Goal: Task Accomplishment & Management: Manage account settings

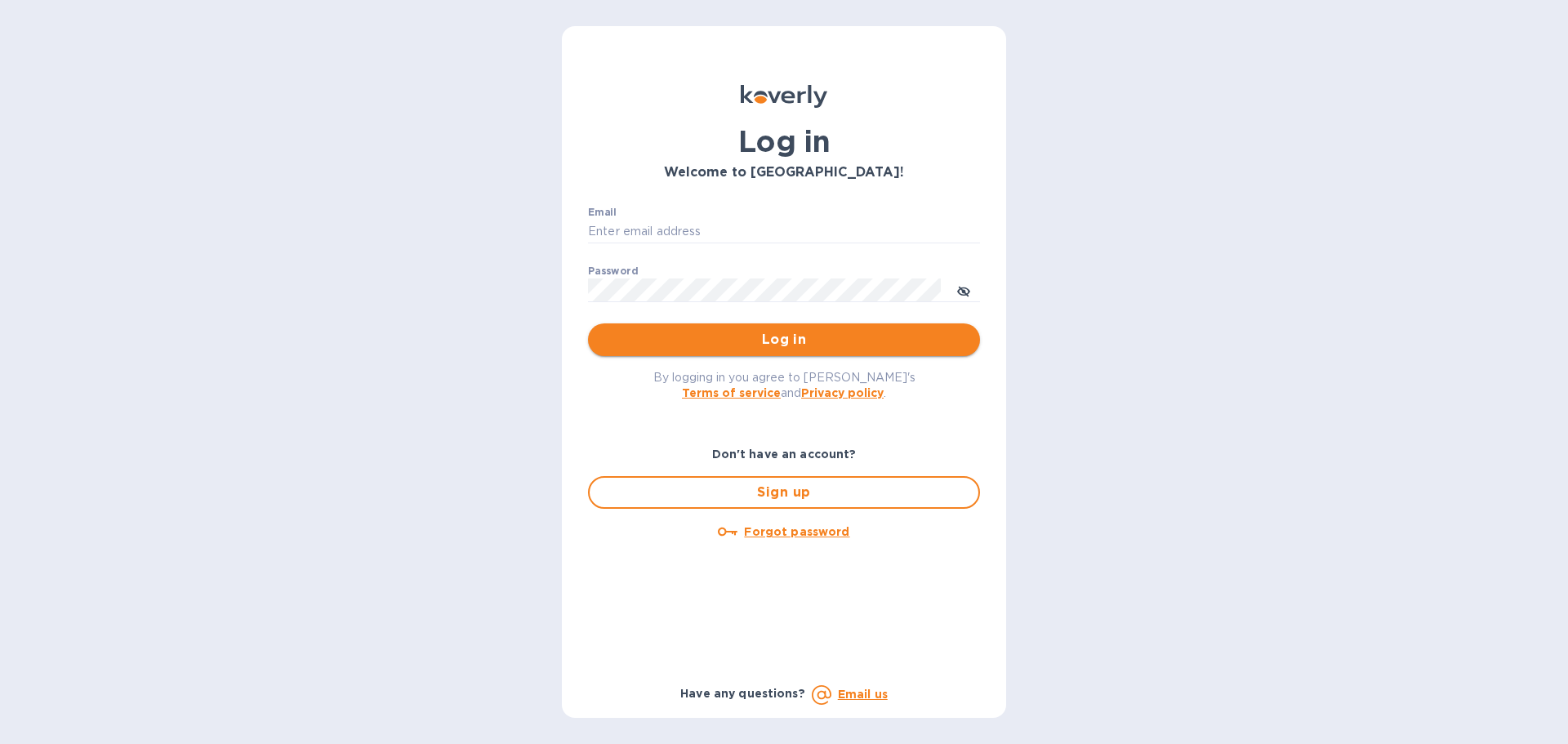
type input "[EMAIL_ADDRESS][DOMAIN_NAME]"
click at [843, 353] on button "Log in" at bounding box center [784, 339] width 392 height 33
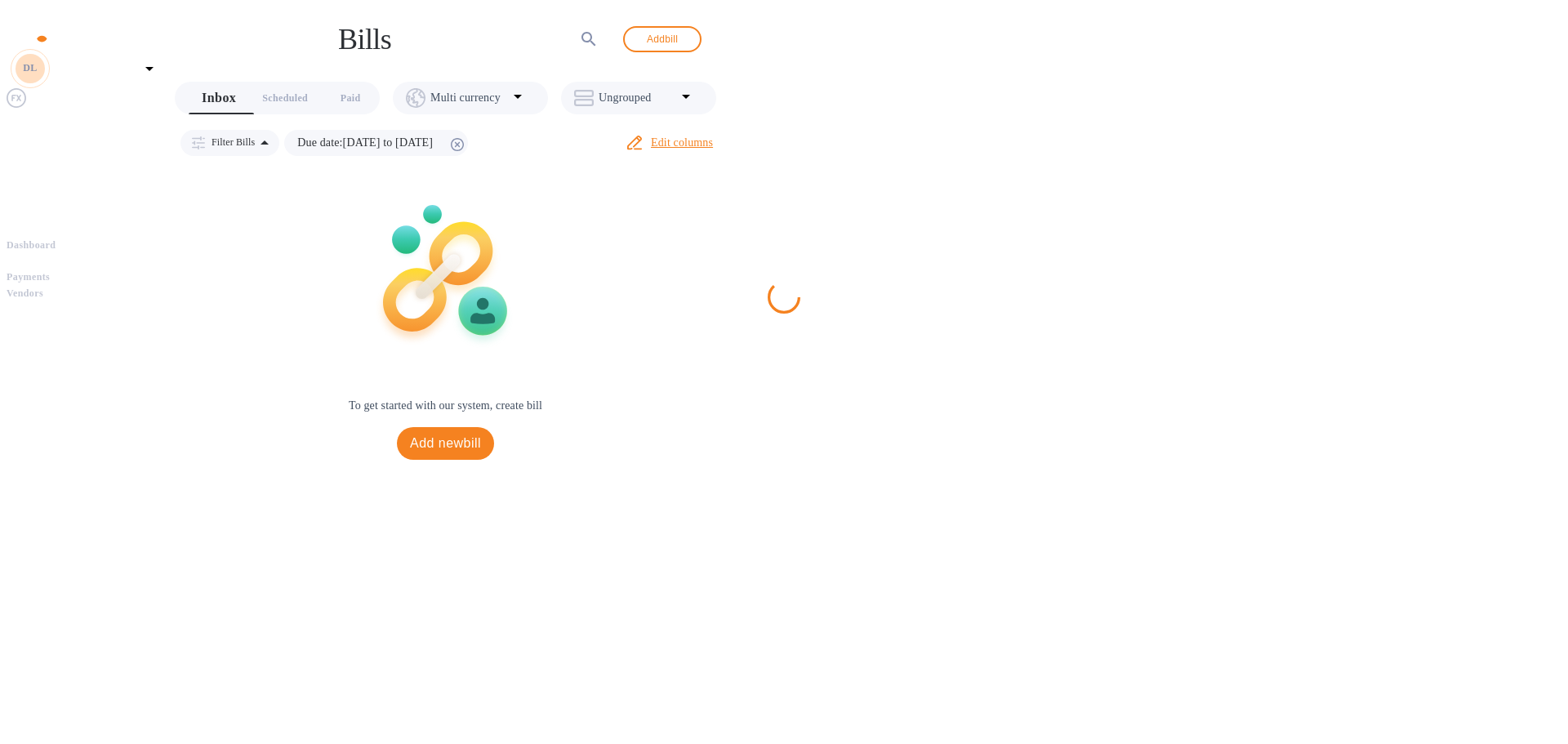
click at [50, 271] on b "Payments" at bounding box center [28, 276] width 43 height 12
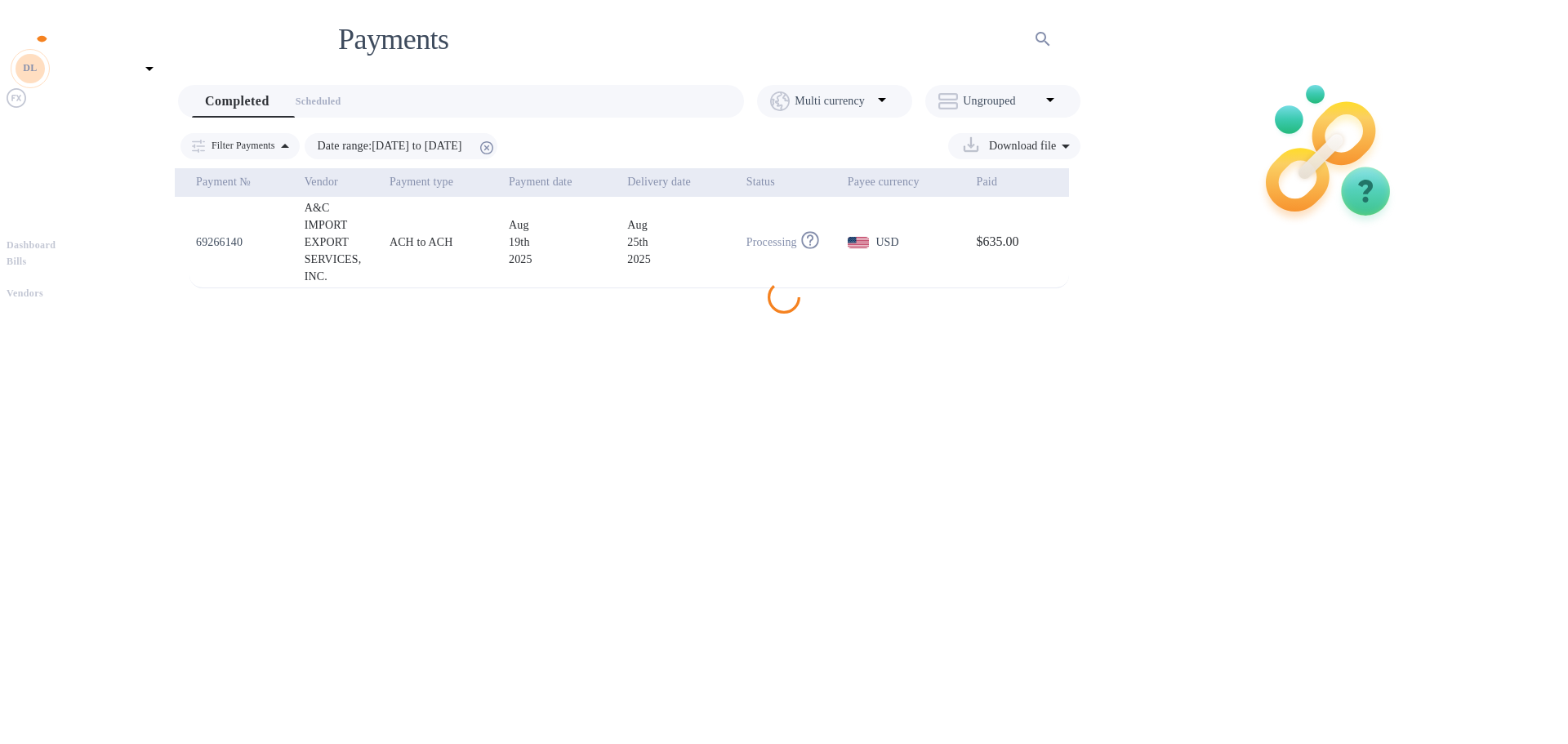
click at [918, 258] on td "USD" at bounding box center [905, 242] width 129 height 91
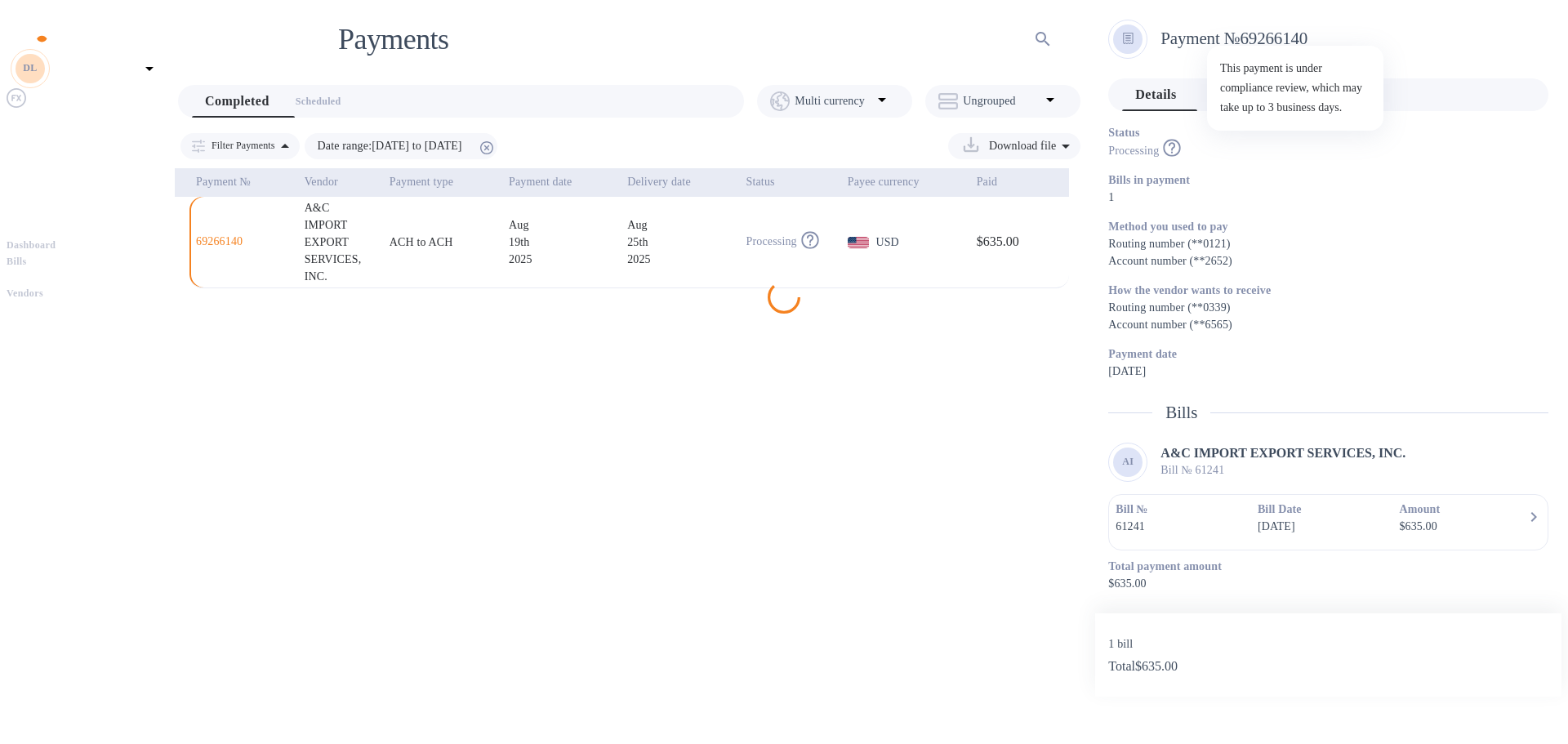
click at [1181, 143] on icon at bounding box center [1172, 148] width 18 height 18
click at [1520, 518] on div "$635.00" at bounding box center [1463, 525] width 129 height 17
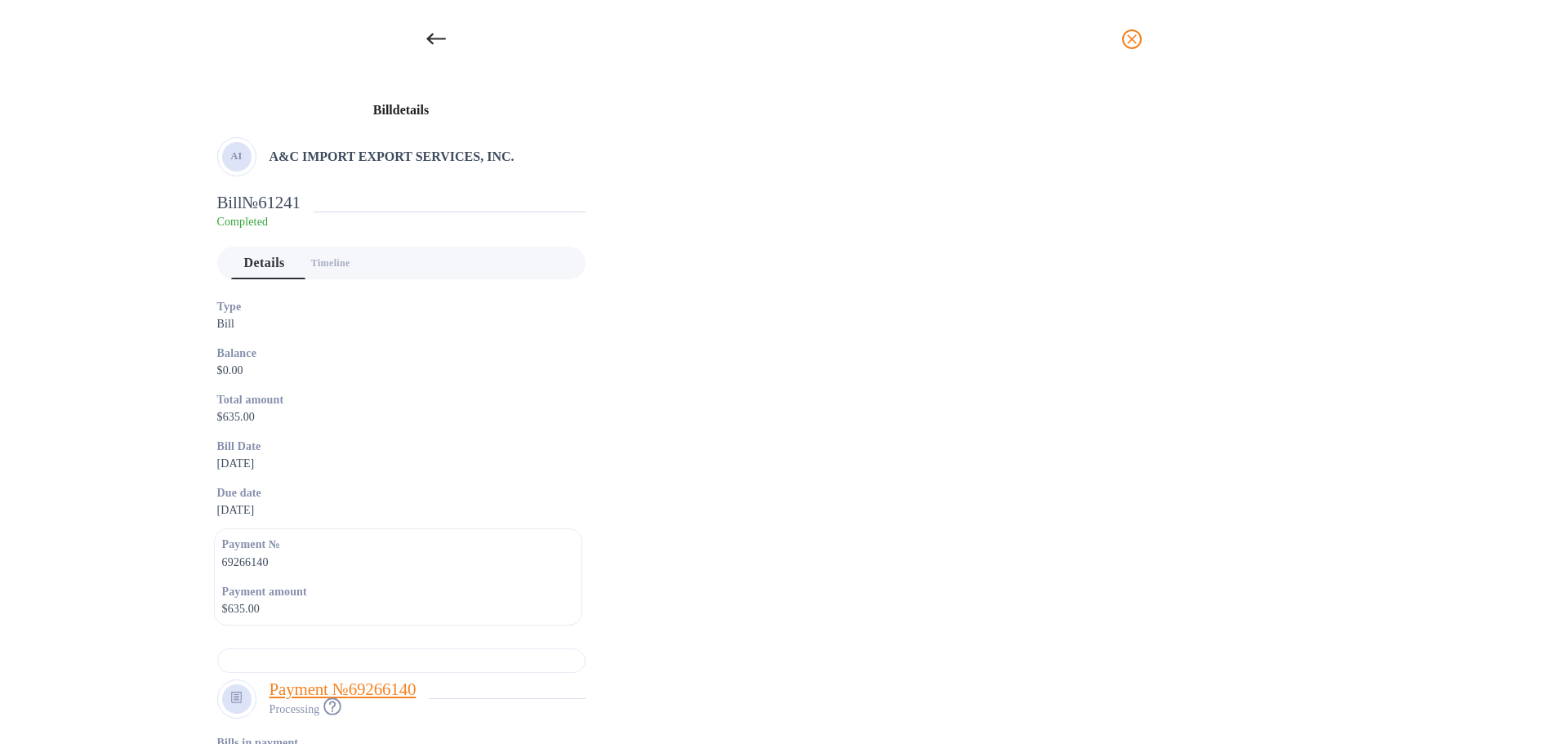
click at [428, 37] on div at bounding box center [435, 39] width 39 height 39
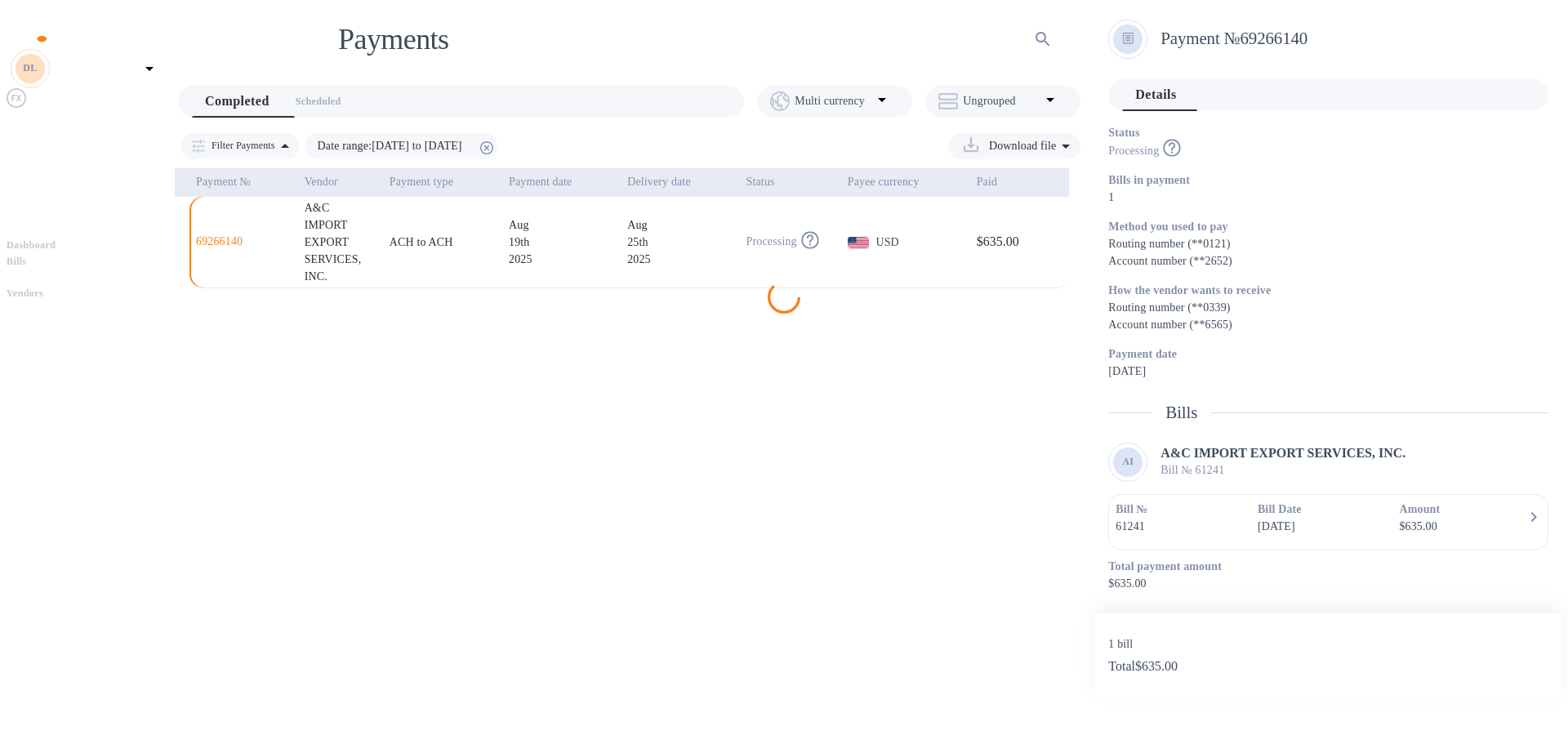
click at [851, 545] on div "Payments ​ Completed 0 Scheduled 0 Multi currency Ungrouped Filter Payments Dat…" at bounding box center [630, 351] width 932 height 690
click at [555, 173] on p "Payment date" at bounding box center [540, 181] width 63 height 17
click at [328, 181] on p "Vendor" at bounding box center [321, 181] width 33 height 17
click at [431, 179] on p "Payment type" at bounding box center [421, 181] width 64 height 17
click at [565, 181] on p "Payment date" at bounding box center [540, 181] width 63 height 17
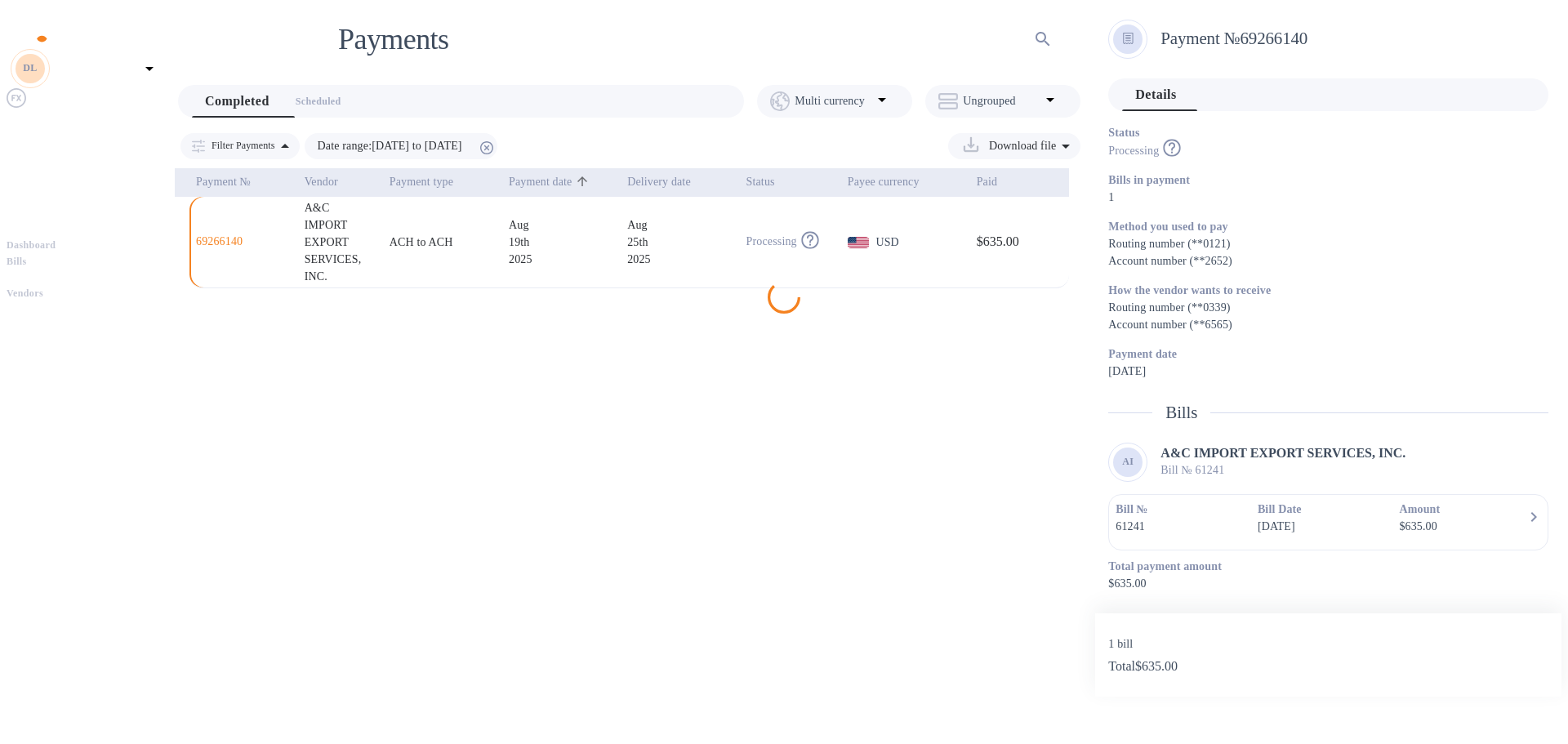
click at [923, 414] on div "Payments ​ Completed 0 Scheduled 0 Multi currency Ungrouped Filter Payments Dat…" at bounding box center [630, 351] width 932 height 690
click at [896, 382] on div "Payments ​ Completed 0 Scheduled 0 Multi currency Ungrouped Filter Payments Dat…" at bounding box center [630, 351] width 932 height 690
click at [131, 269] on span "Payments" at bounding box center [85, 277] width 157 height 16
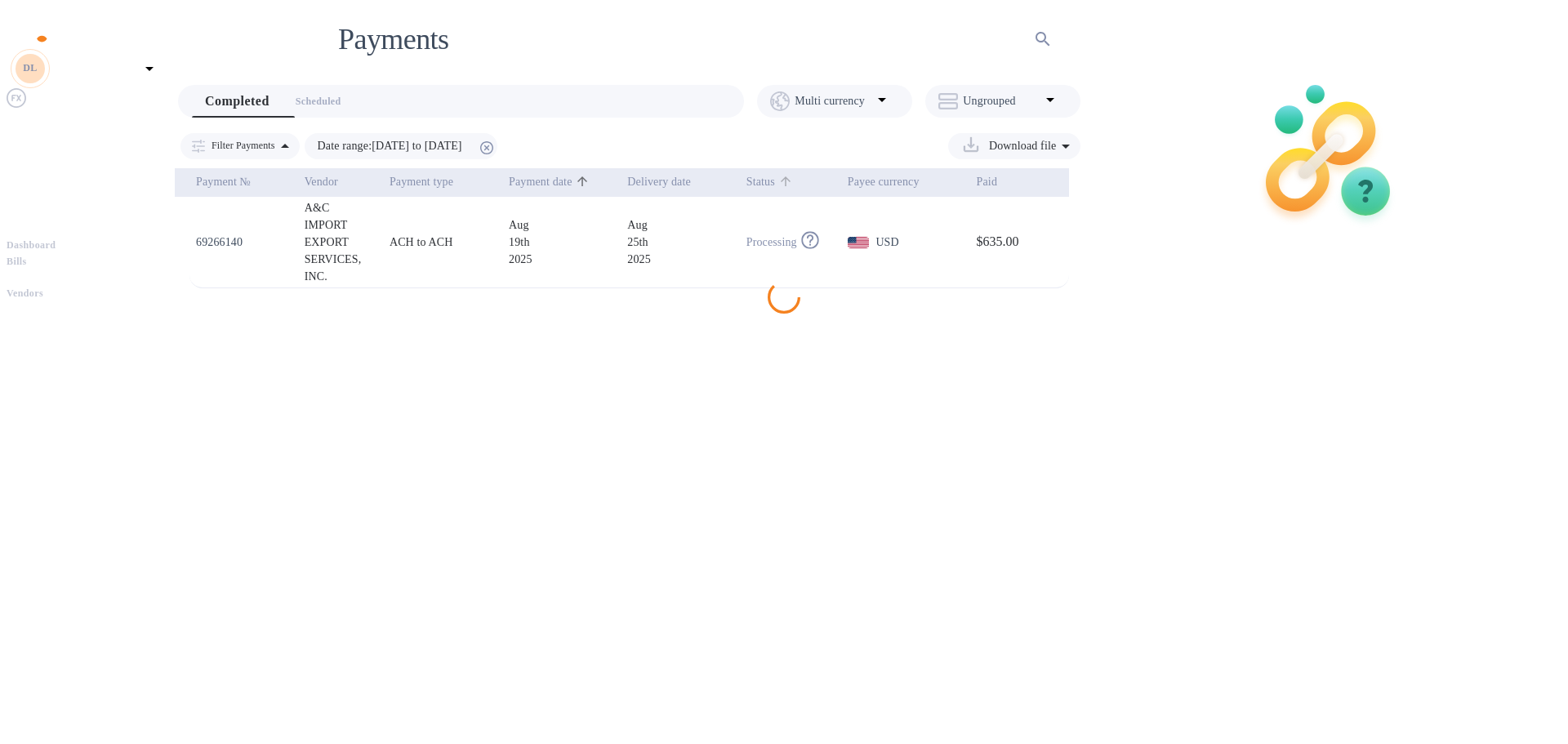
click at [769, 175] on p "Status" at bounding box center [761, 181] width 29 height 17
click at [899, 178] on p "Payee currency" at bounding box center [883, 181] width 72 height 17
click at [1015, 179] on icon at bounding box center [1008, 181] width 14 height 14
click at [43, 287] on b "Vendors" at bounding box center [24, 293] width 37 height 12
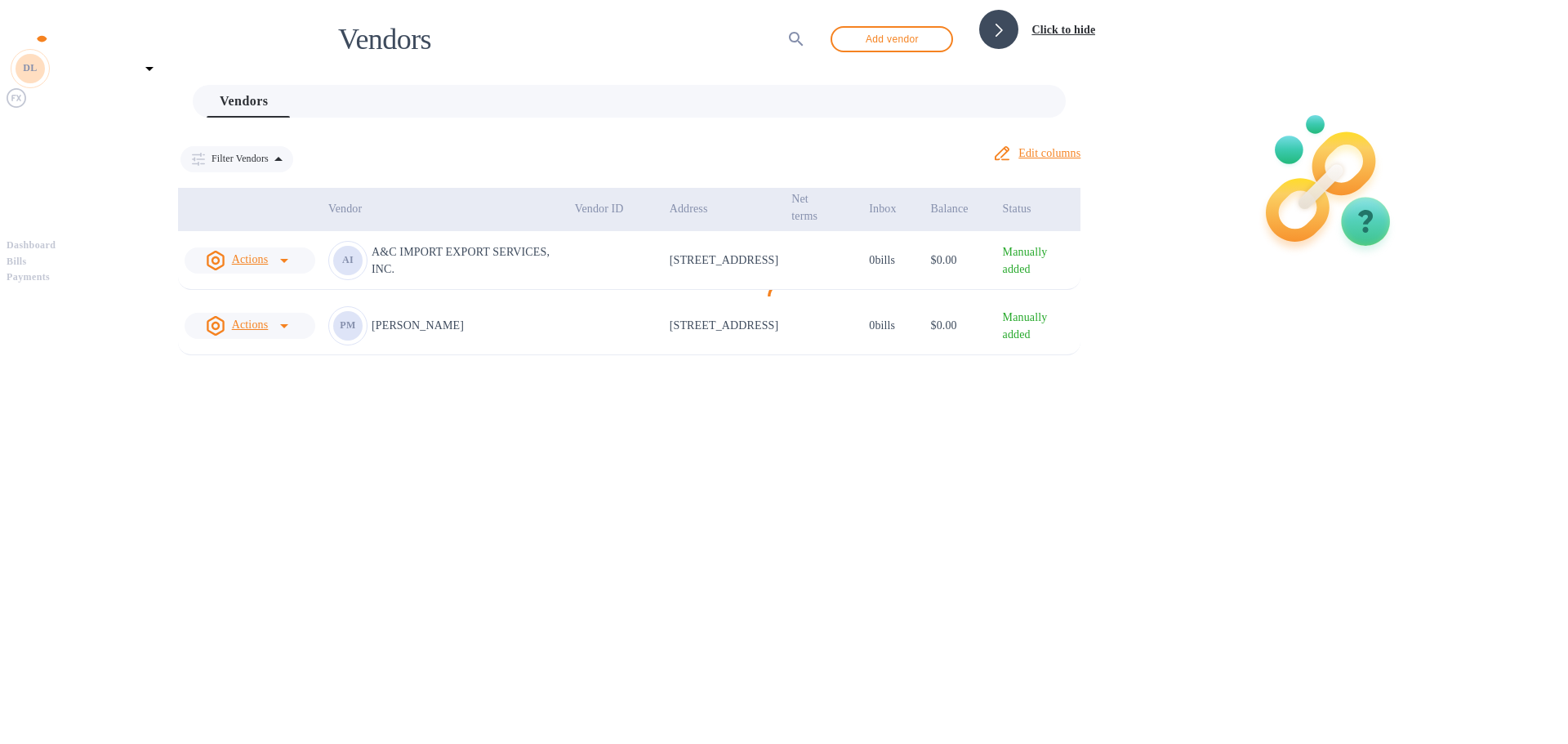
click at [995, 33] on icon at bounding box center [999, 30] width 7 height 13
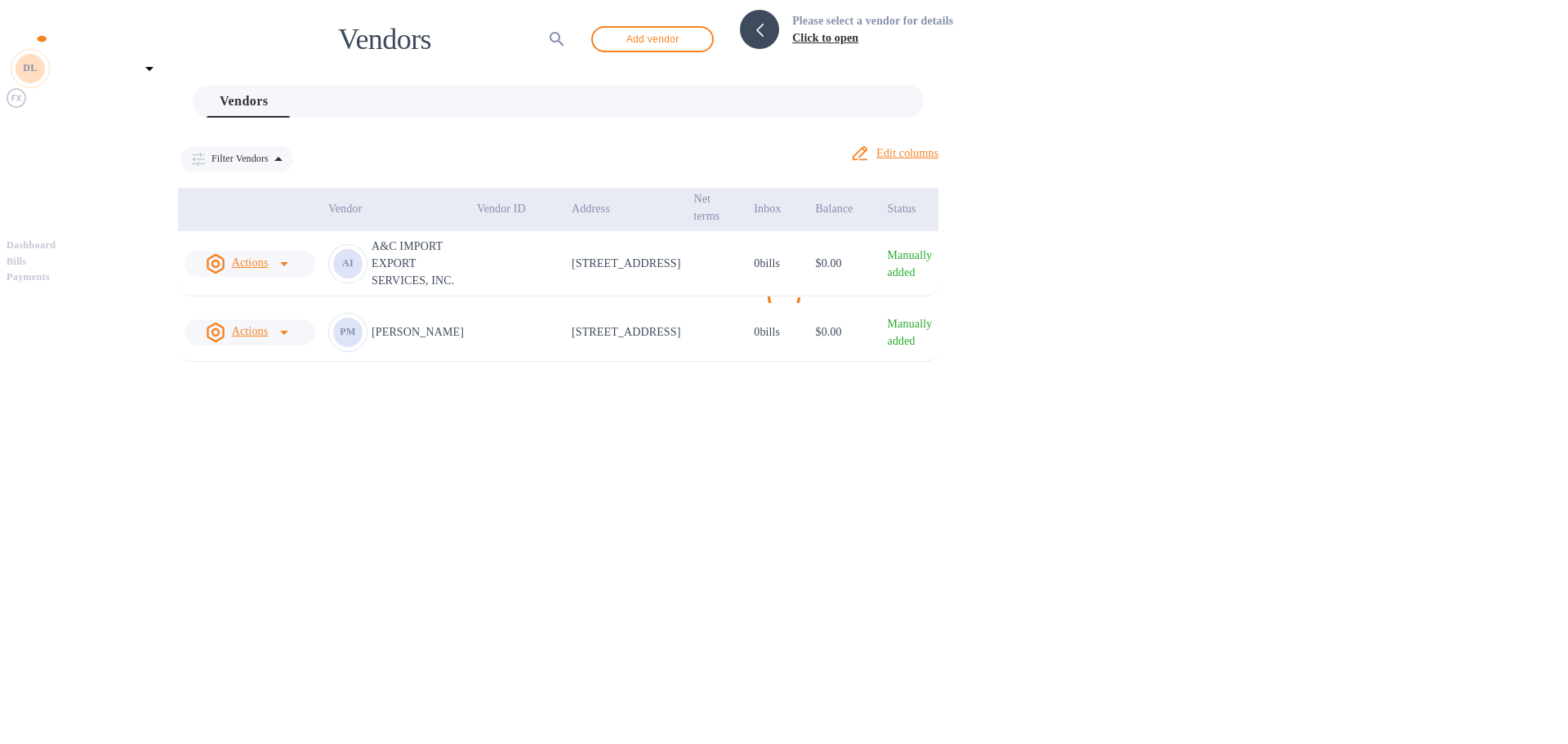
click at [681, 255] on p "5902 14th Avenue, Brooklyn, NY 11219 US" at bounding box center [626, 263] width 109 height 17
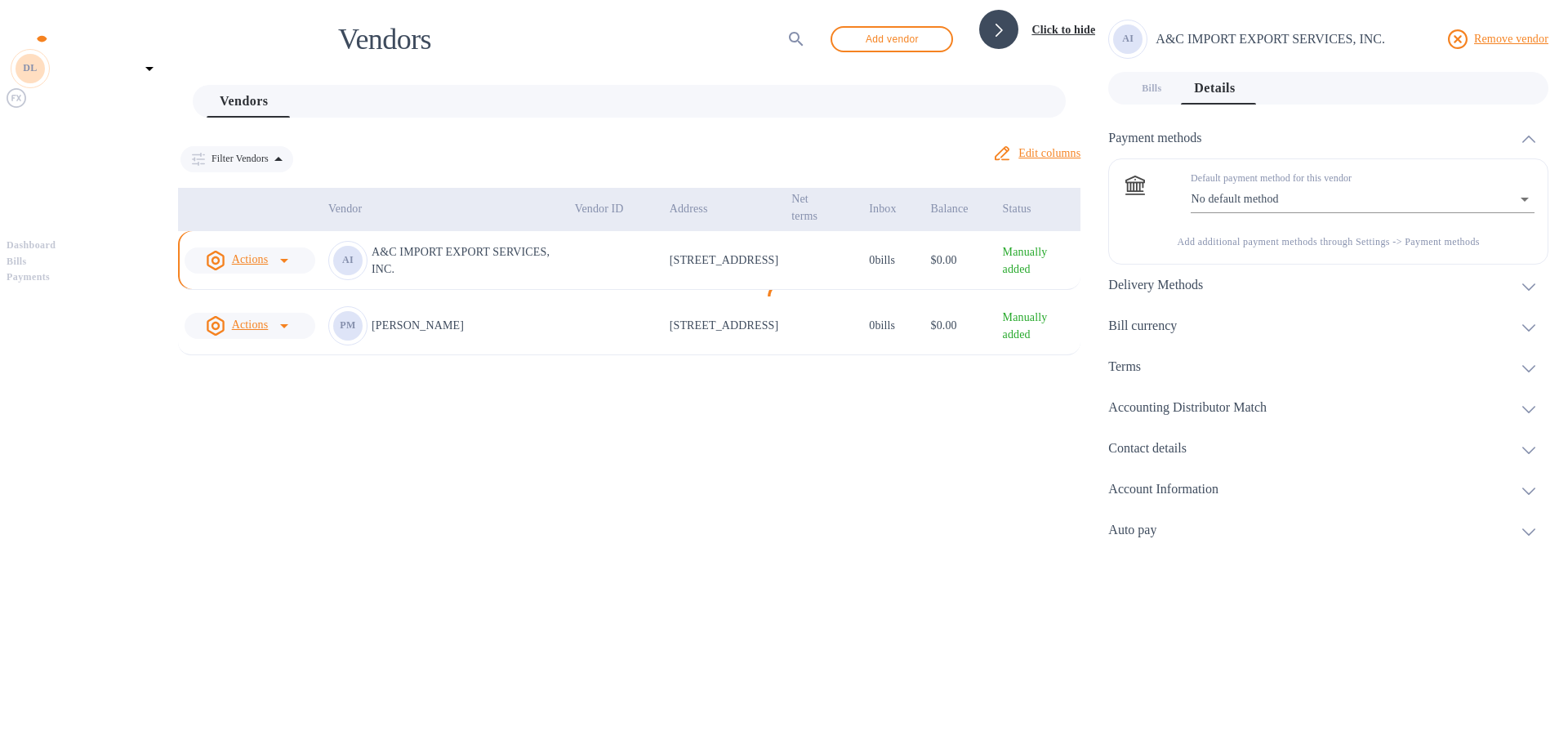
click at [1531, 198] on body "DL DureLife Nutrition LLC Pay Dashboard Bills Payments Vendors Vendors ​ Add ve…" at bounding box center [783, 284] width 1554 height 557
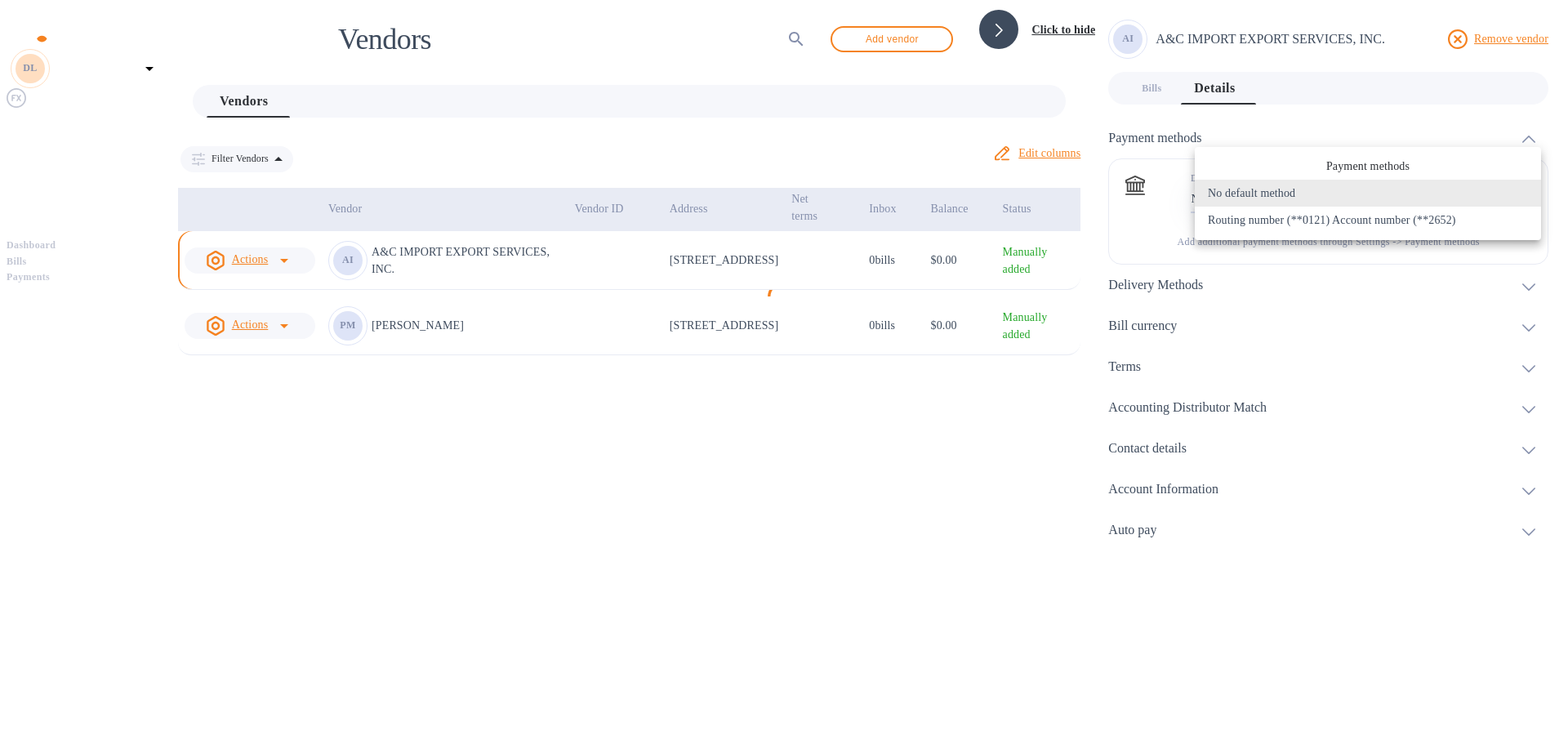
click at [853, 518] on div at bounding box center [784, 372] width 1568 height 744
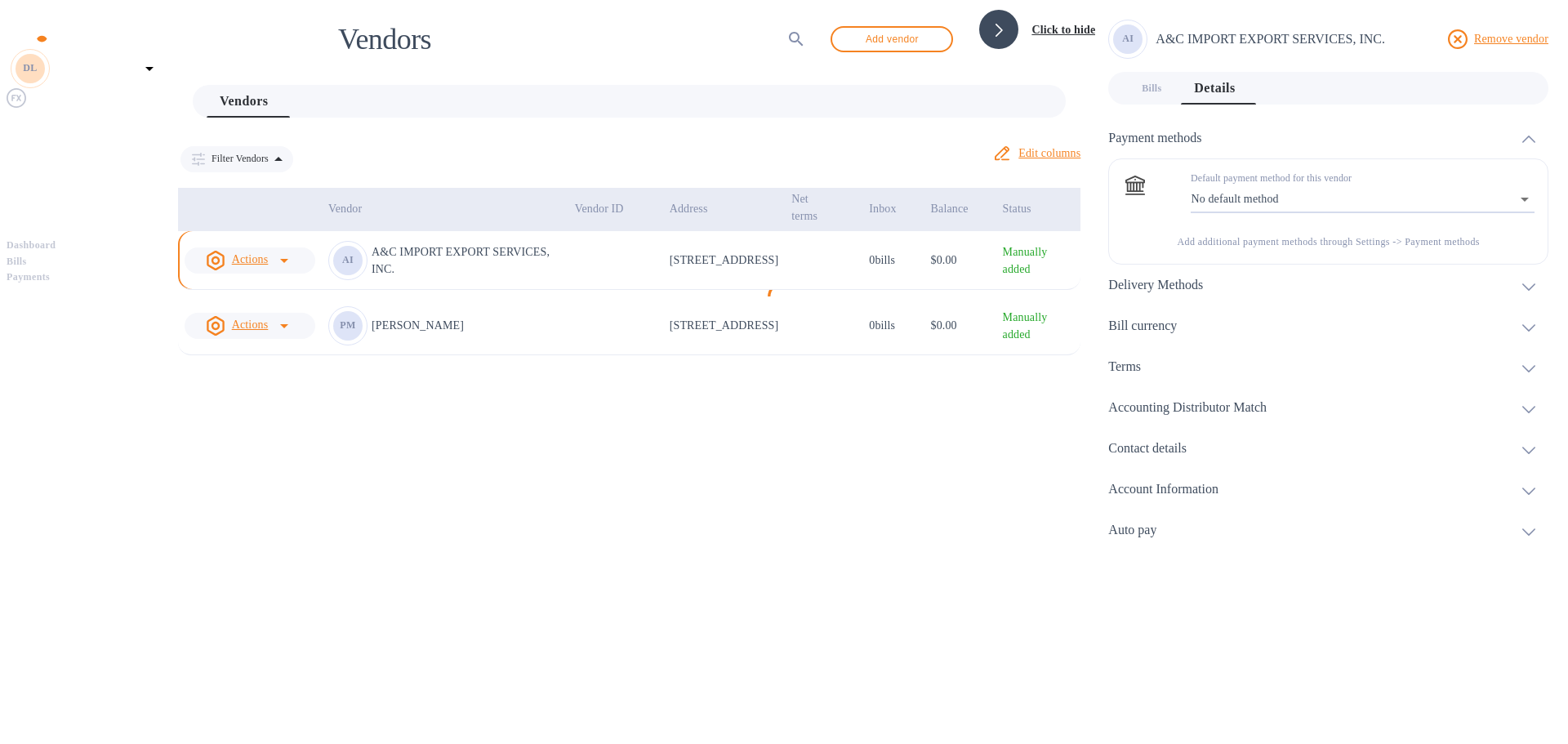
click at [1533, 365] on icon at bounding box center [1528, 368] width 13 height 7
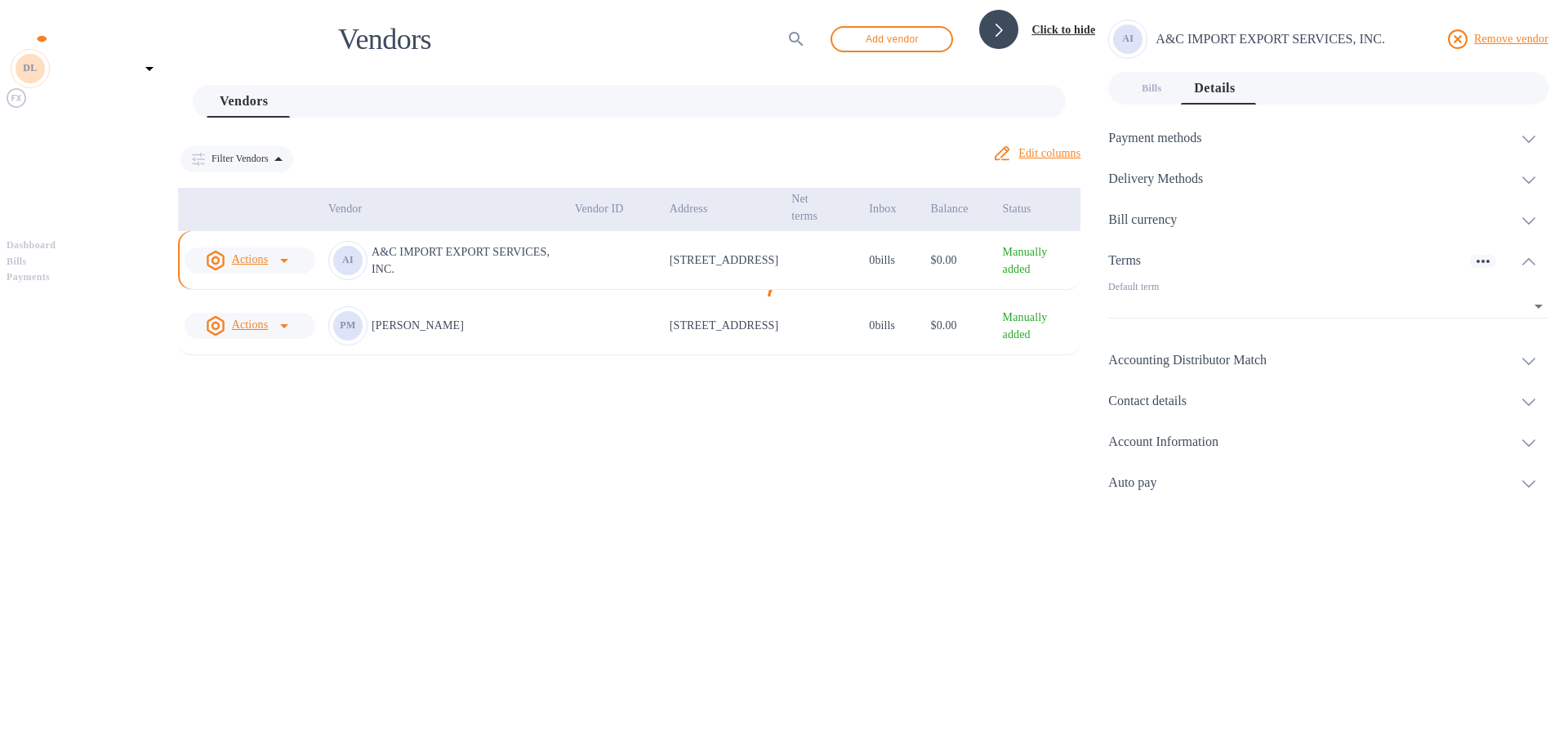
click at [1535, 358] on icon at bounding box center [1528, 361] width 13 height 7
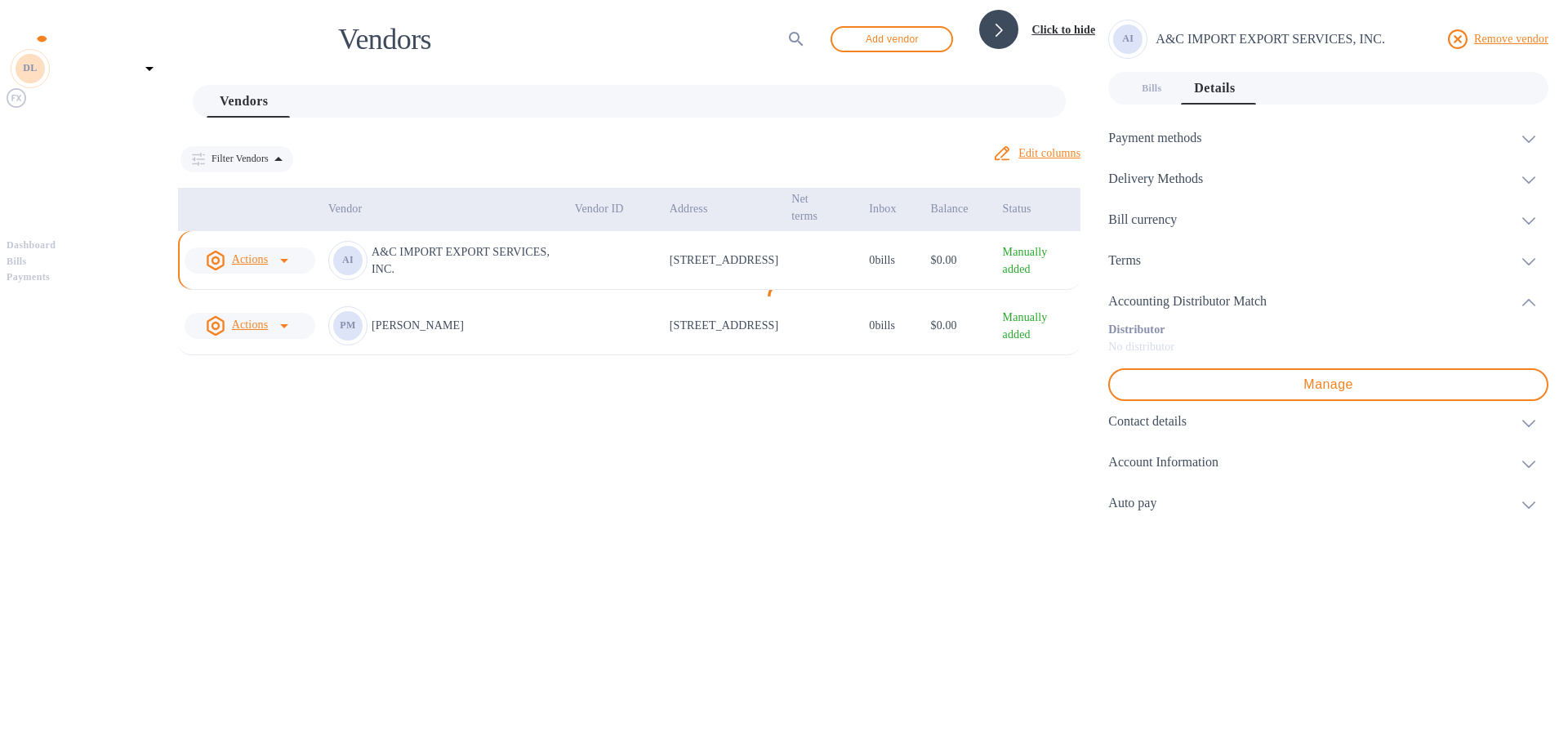
click at [830, 536] on div "Vendors ​ Add vendor Click to hide Vendors 0 Filter Vendors Auto pay: All Edit …" at bounding box center [630, 271] width 932 height 530
drag, startPoint x: 868, startPoint y: 455, endPoint x: 1174, endPoint y: 328, distance: 331.3
click at [870, 455] on div "Vendors ​ Add vendor Click to hide Vendors 0 Filter Vendors Auto pay: All Edit …" at bounding box center [630, 271] width 932 height 530
drag, startPoint x: 1153, startPoint y: 70, endPoint x: 1170, endPoint y: 88, distance: 24.8
click at [1153, 72] on button "Bills 0" at bounding box center [1151, 88] width 59 height 33
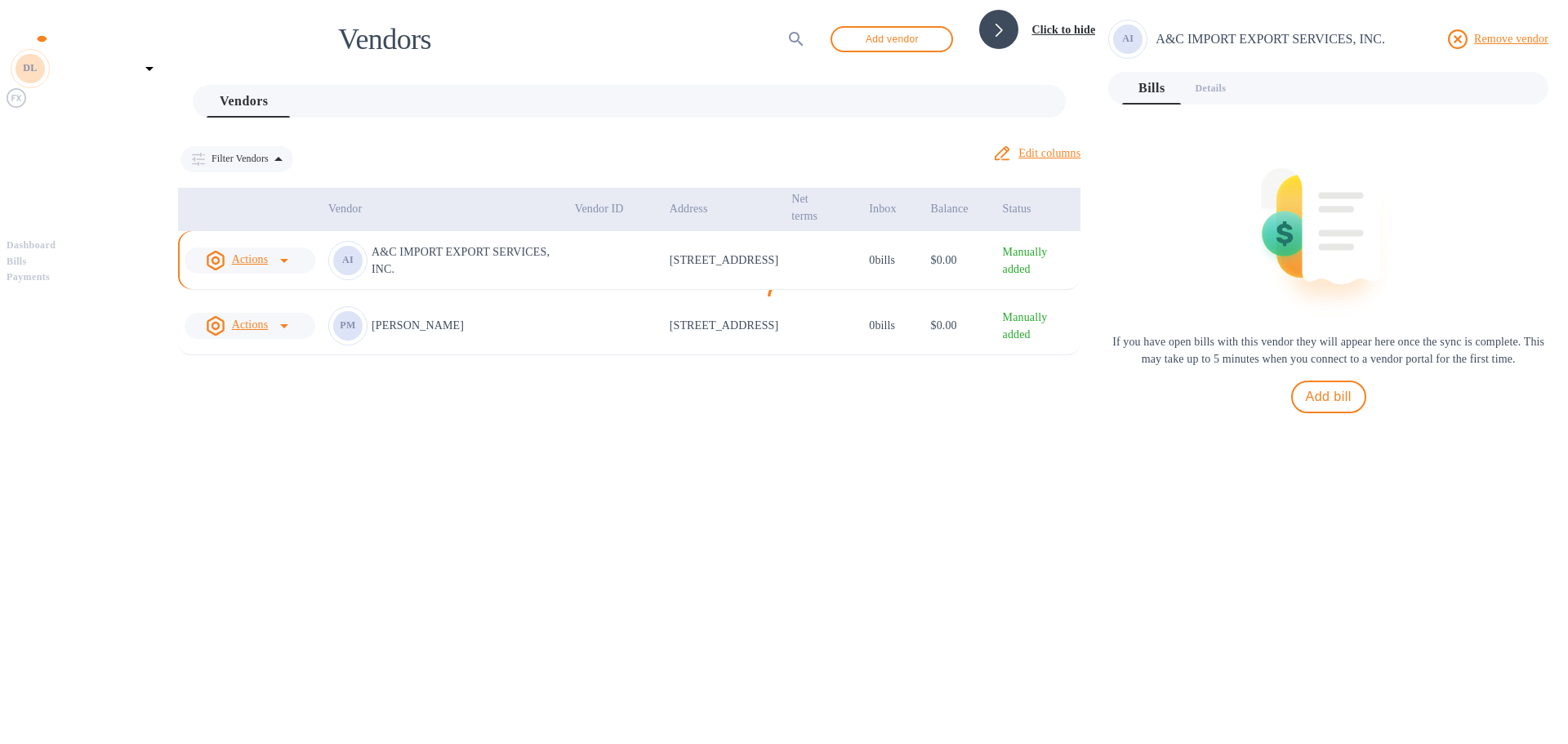
click at [985, 22] on div at bounding box center [998, 29] width 39 height 39
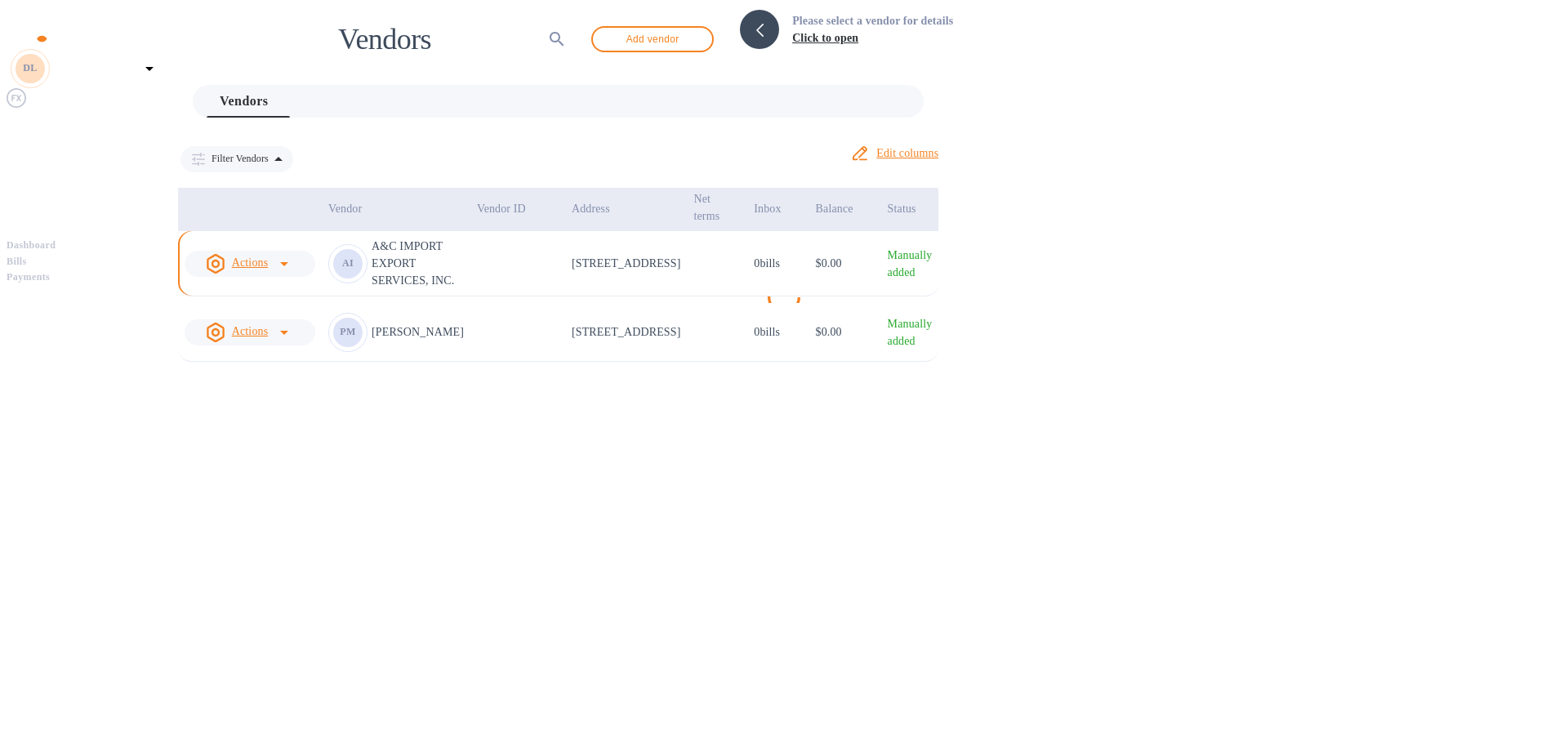
click at [565, 251] on td at bounding box center [518, 264] width 95 height 65
click at [565, 248] on td at bounding box center [518, 264] width 95 height 65
click at [565, 247] on td at bounding box center [518, 264] width 95 height 65
click at [802, 255] on p "0 bills" at bounding box center [778, 263] width 48 height 17
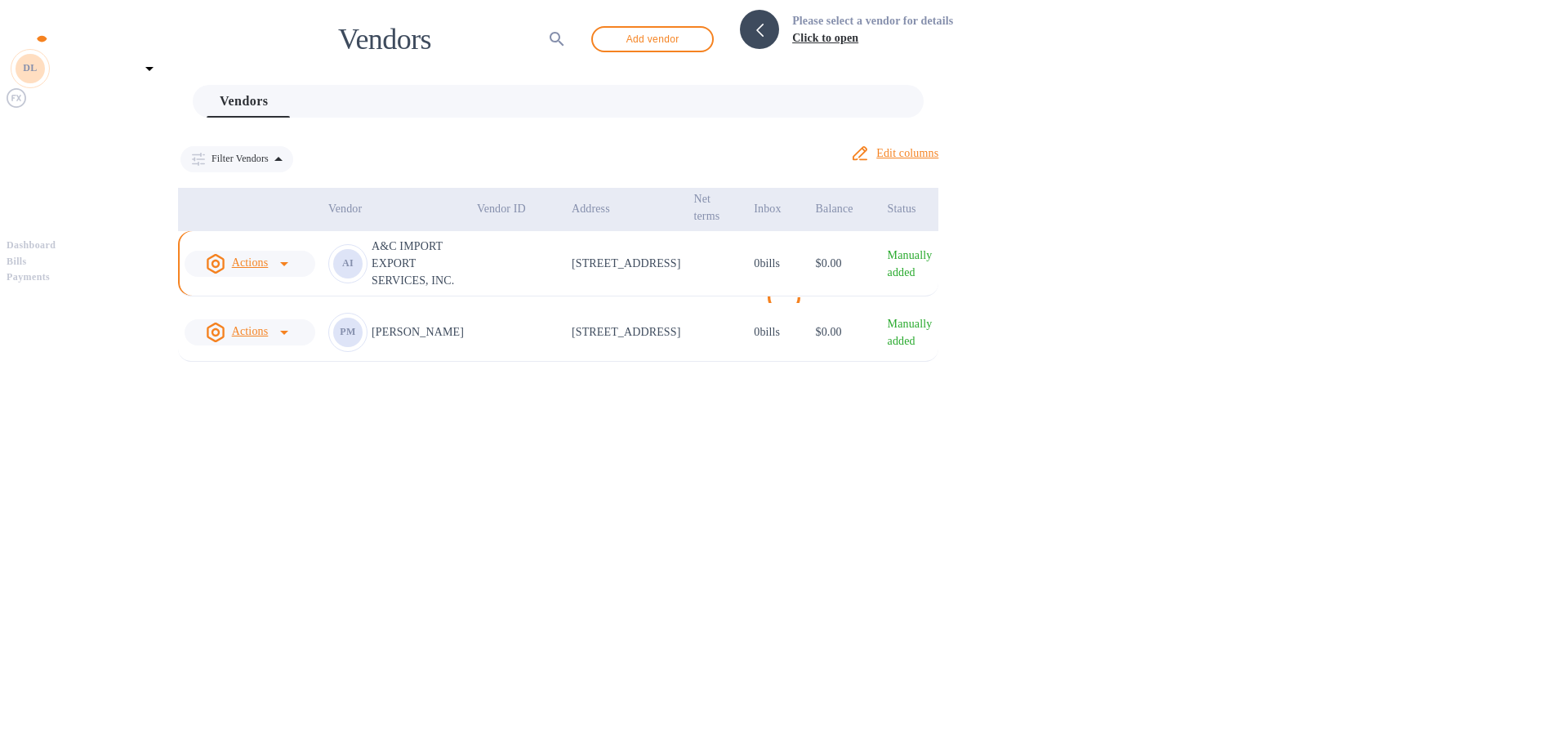
click at [939, 245] on td "Manually added" at bounding box center [910, 264] width 58 height 65
click at [95, 254] on span "Bills" at bounding box center [85, 262] width 157 height 16
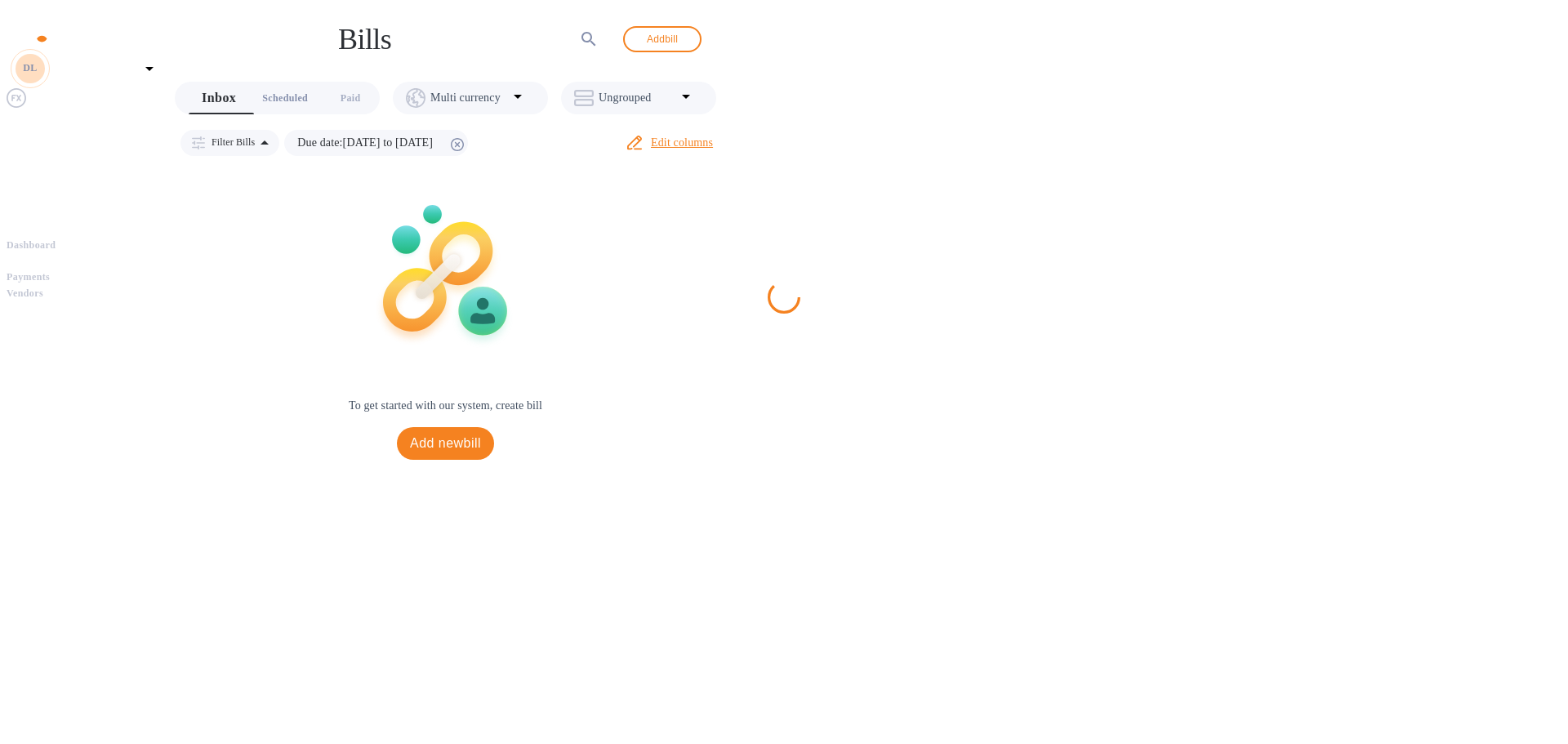
click at [308, 93] on span "Scheduled 0" at bounding box center [285, 98] width 46 height 17
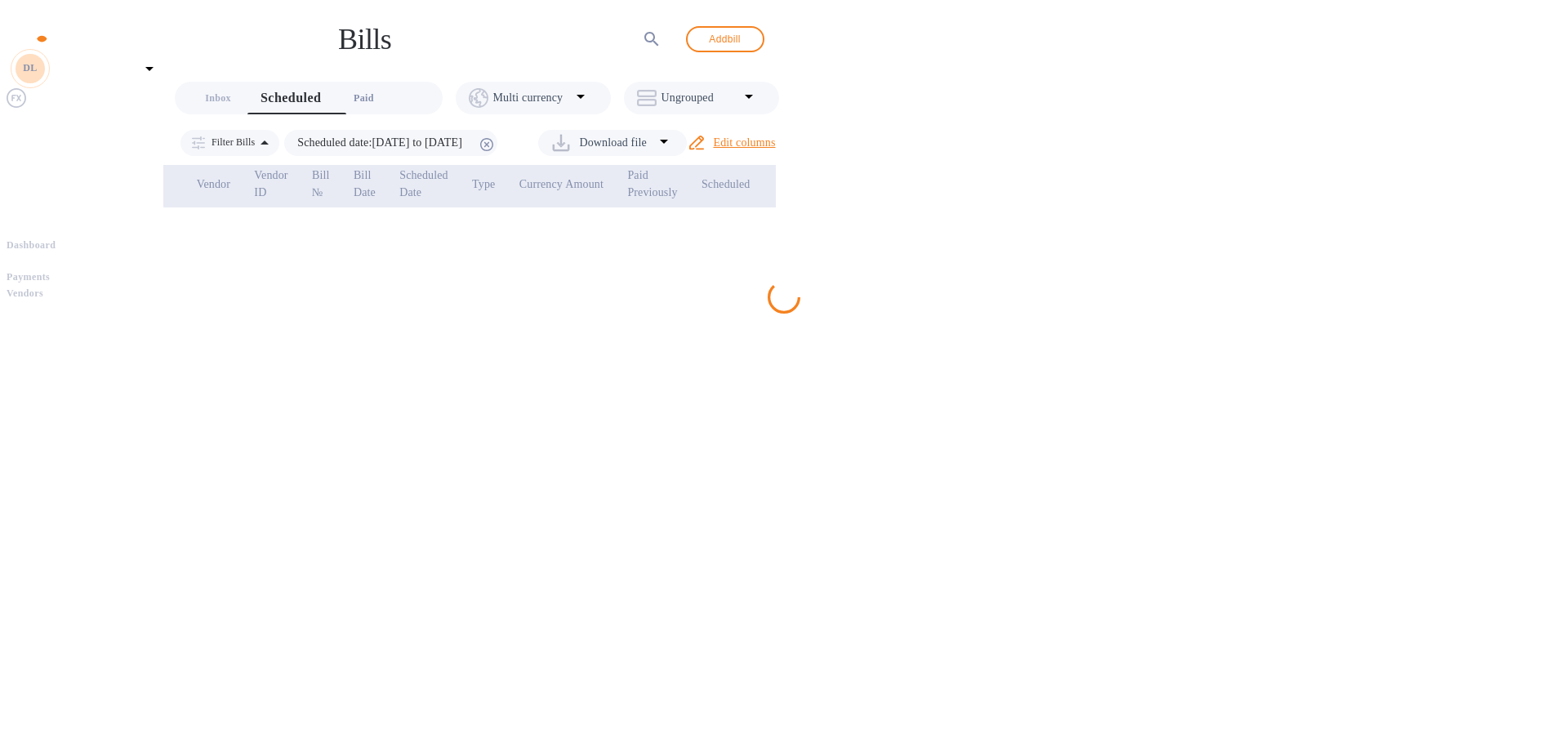
click at [374, 98] on span "Paid 0" at bounding box center [363, 98] width 21 height 17
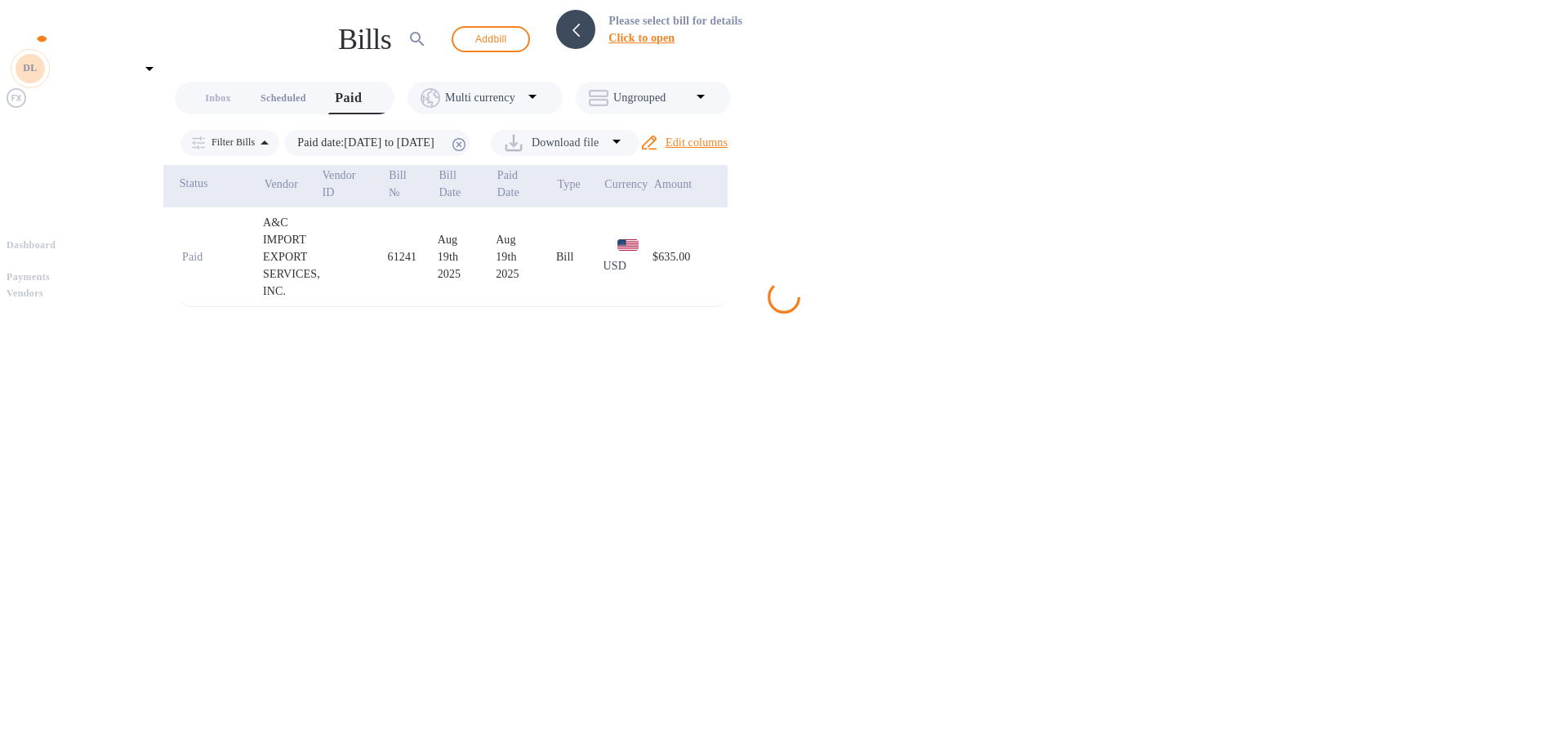
click at [294, 98] on span "Scheduled 0" at bounding box center [283, 98] width 46 height 17
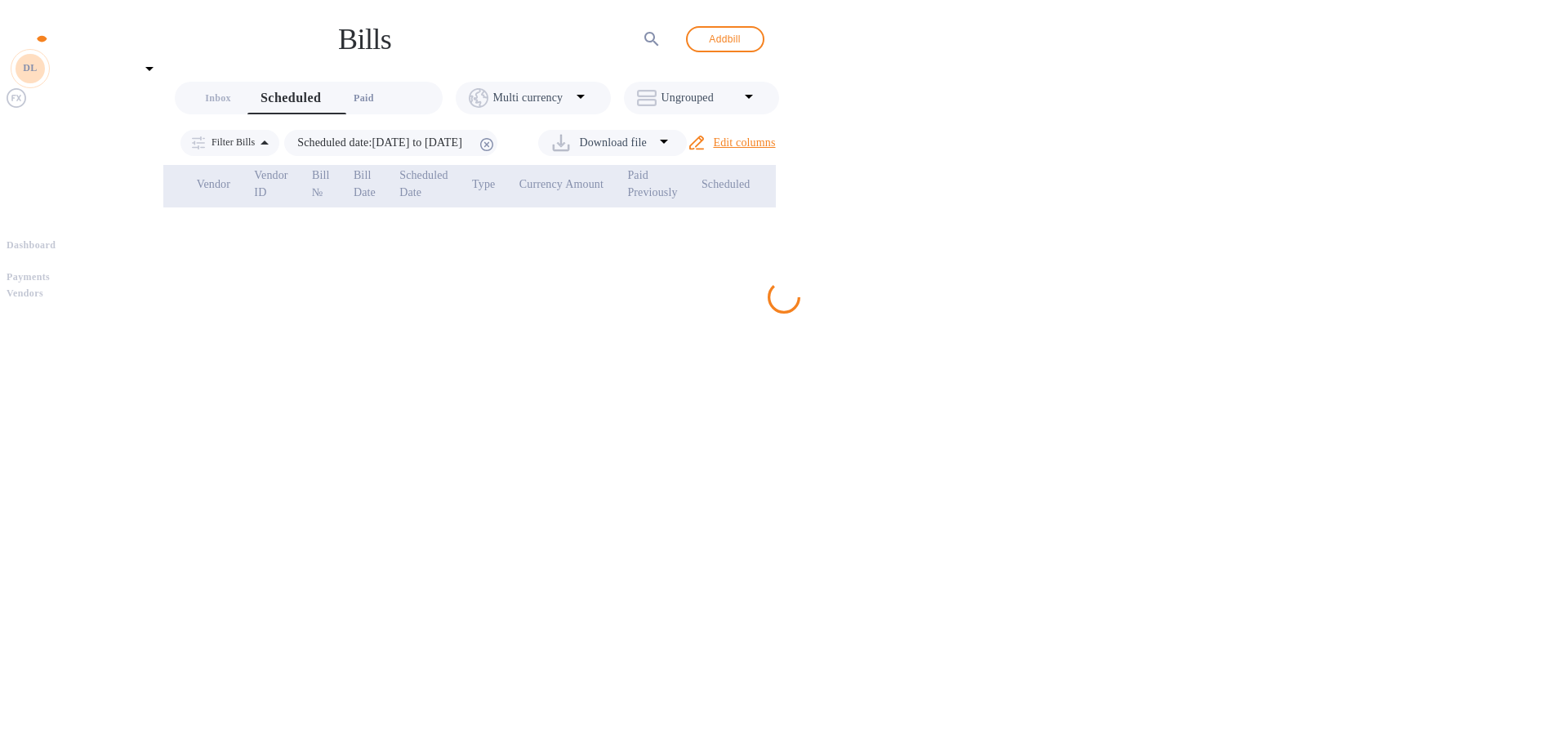
click at [379, 100] on button "Paid 0" at bounding box center [363, 98] width 59 height 33
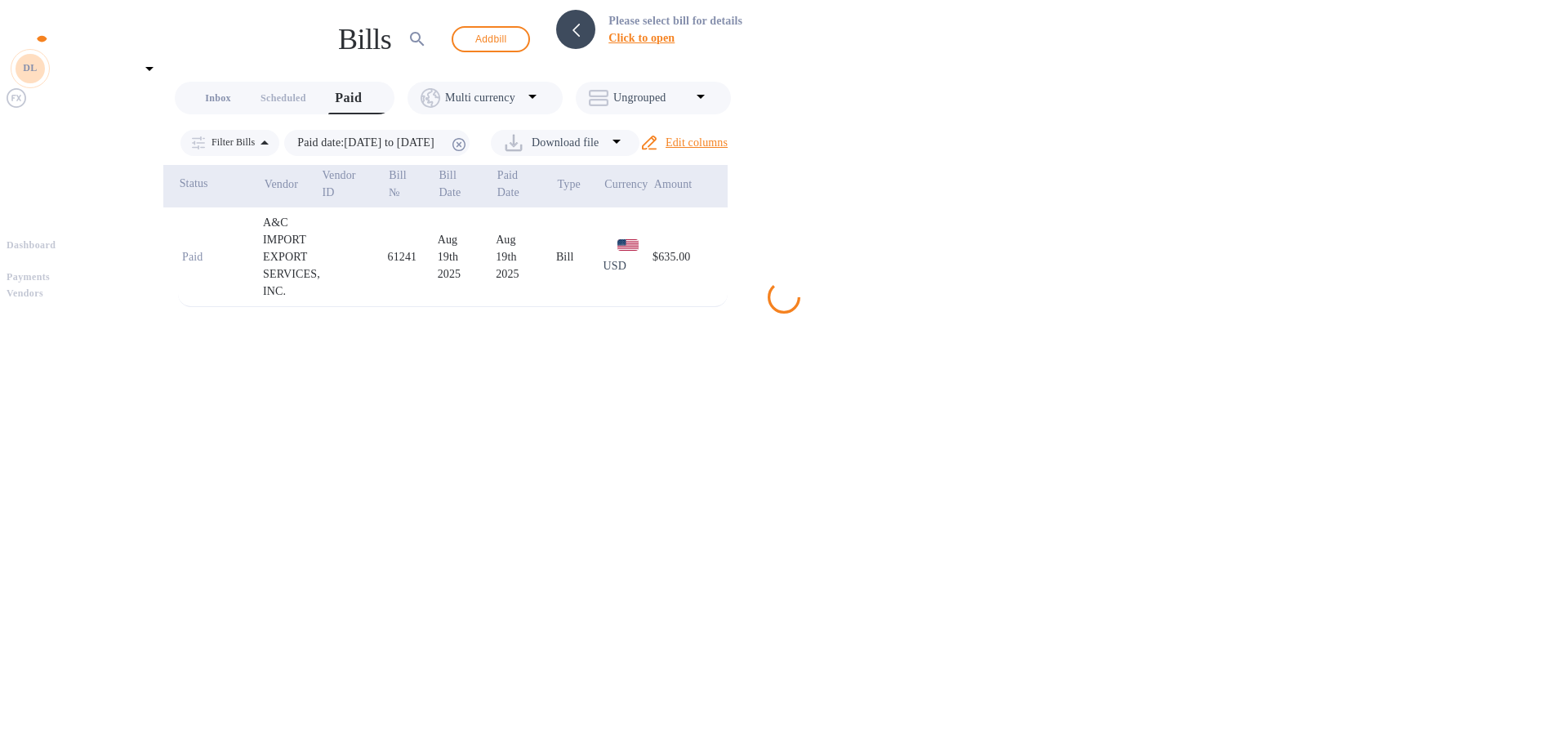
click at [222, 89] on span "Inbox 0" at bounding box center [218, 98] width 26 height 17
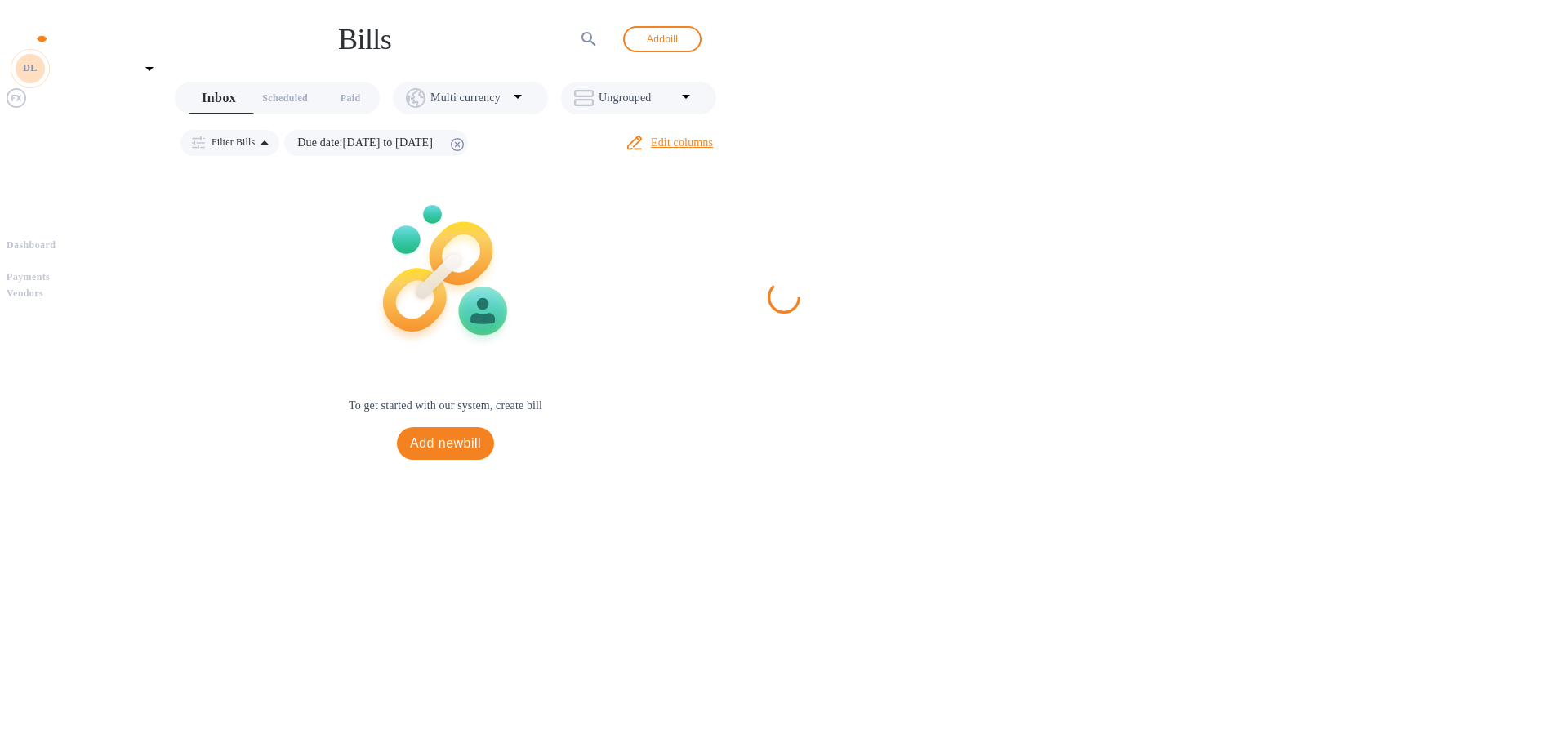
click at [18, 173] on img at bounding box center [16, 163] width 16 height 20
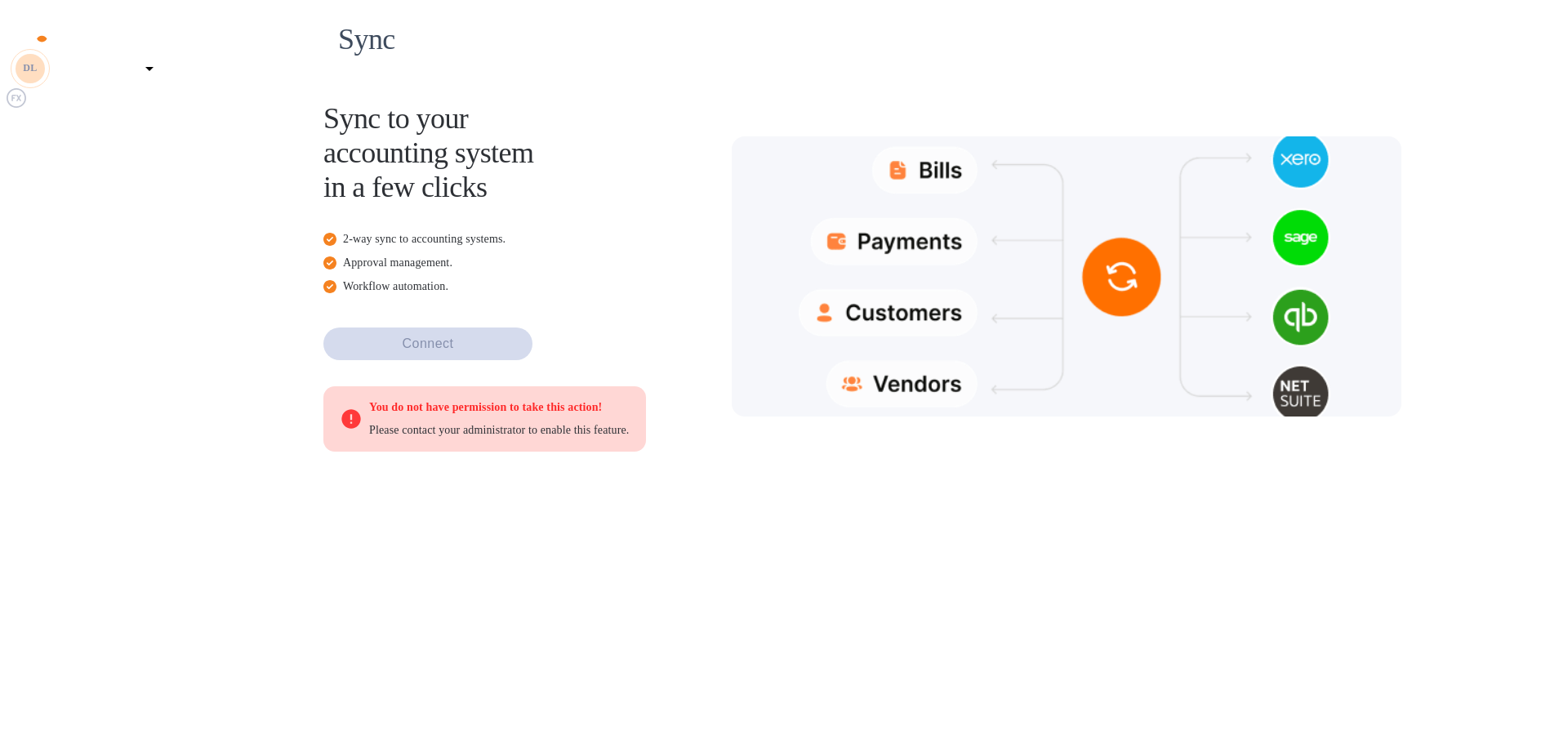
click at [26, 150] on img at bounding box center [16, 141] width 20 height 20
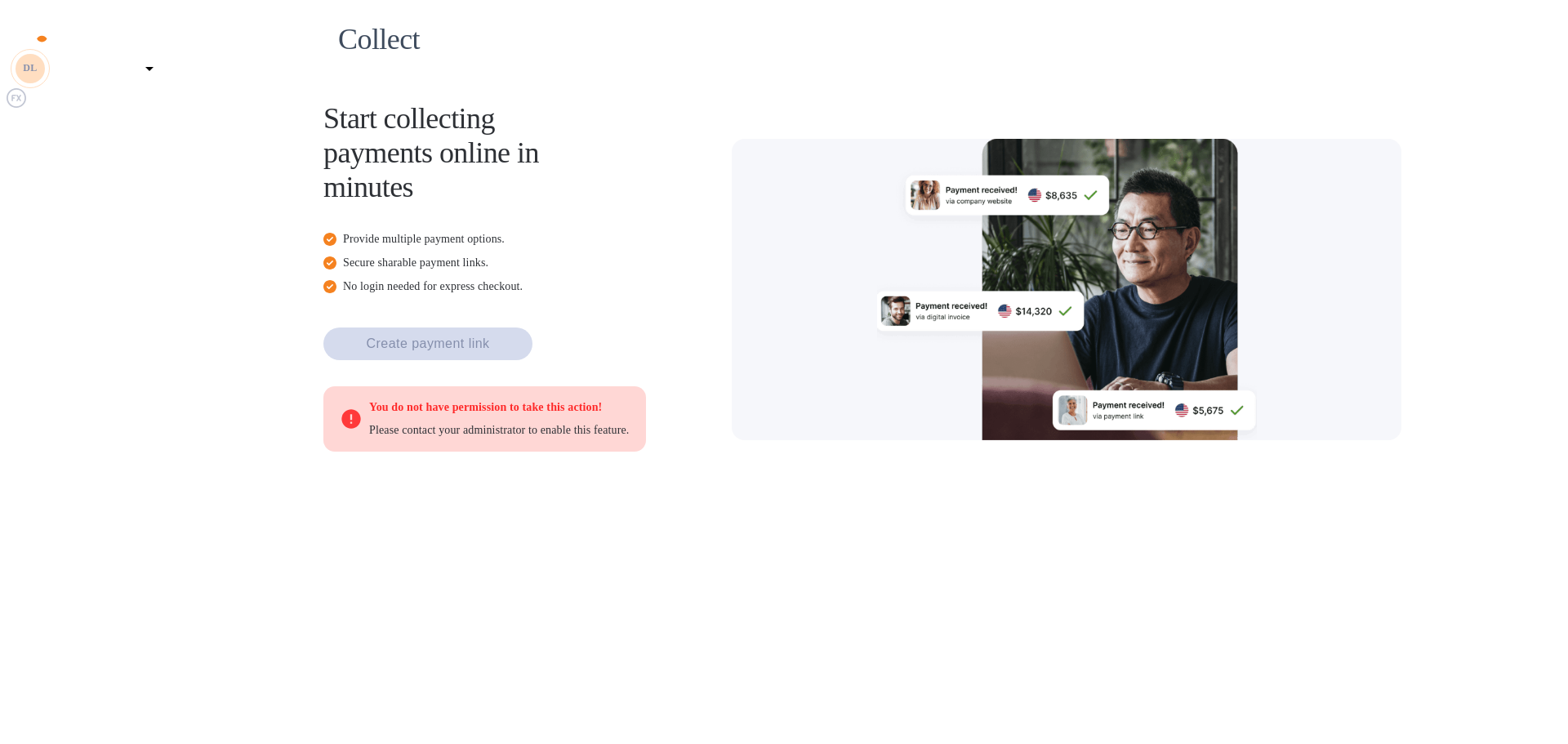
drag, startPoint x: 19, startPoint y: 157, endPoint x: 42, endPoint y: 166, distance: 24.7
click at [19, 131] on img at bounding box center [16, 121] width 20 height 20
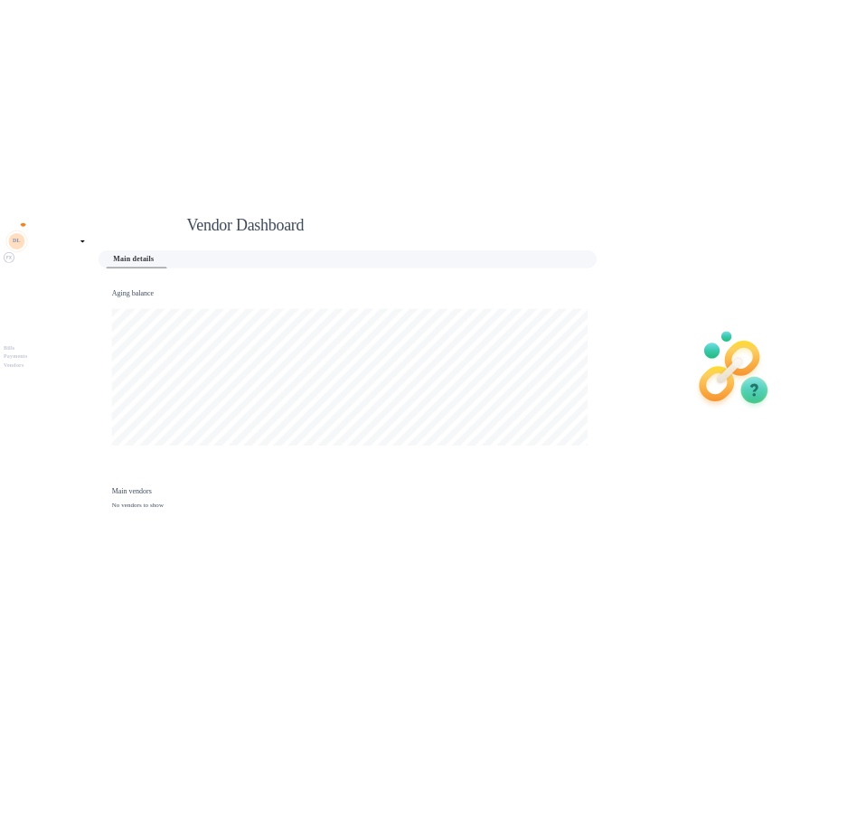
scroll to position [391, 1007]
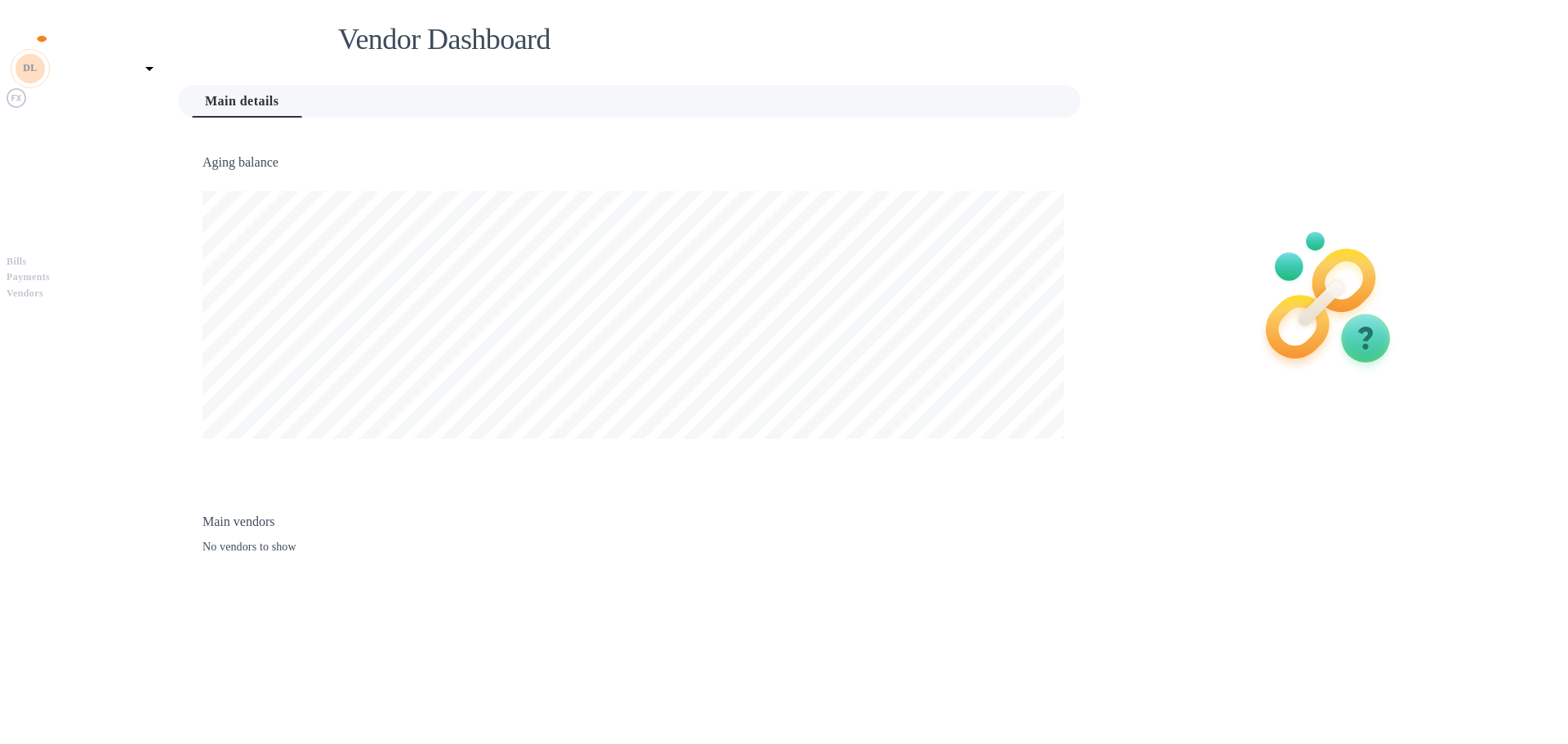
click at [107, 254] on span "Bills" at bounding box center [85, 262] width 157 height 16
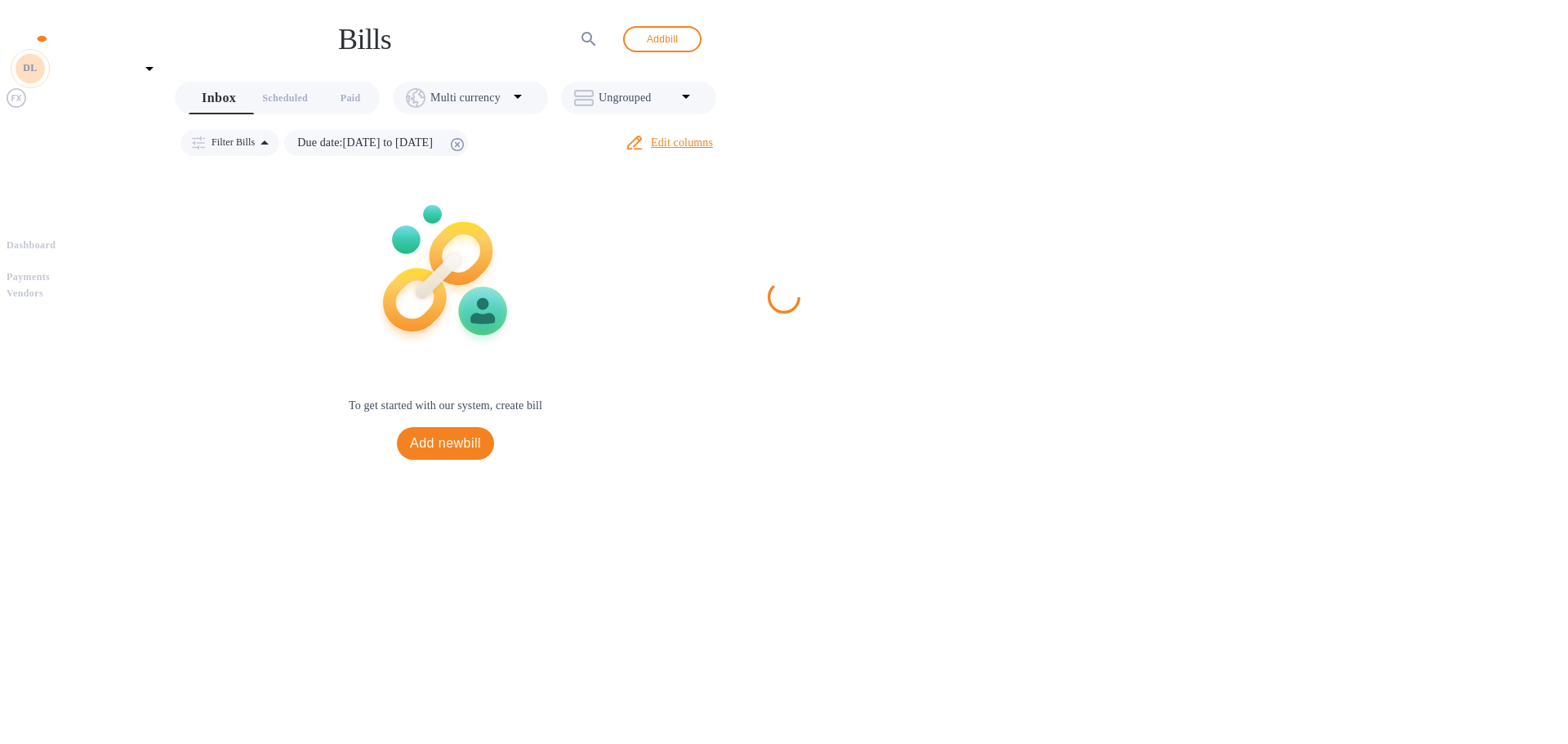
click at [50, 271] on b "Payments" at bounding box center [28, 276] width 43 height 12
